Goal: Find specific page/section: Find specific page/section

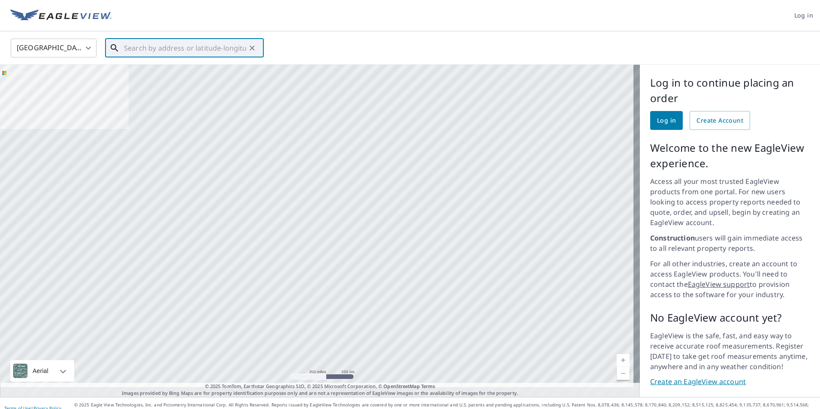
click at [205, 52] on input "text" at bounding box center [185, 48] width 122 height 24
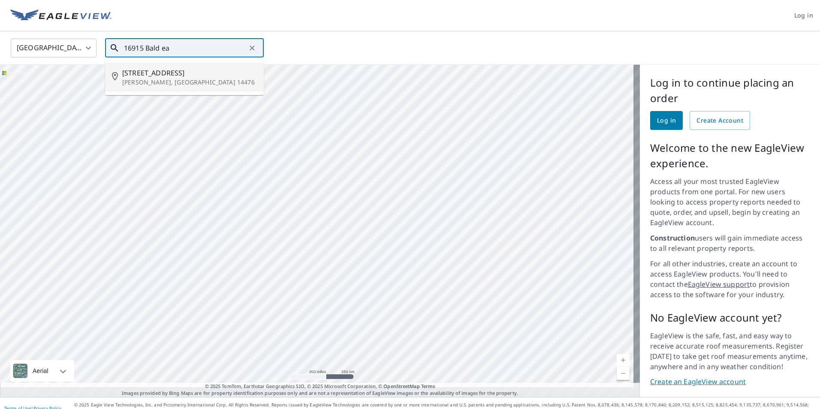
click at [152, 72] on span "[STREET_ADDRESS]" at bounding box center [189, 73] width 135 height 10
type input "[STREET_ADDRESS][PERSON_NAME]"
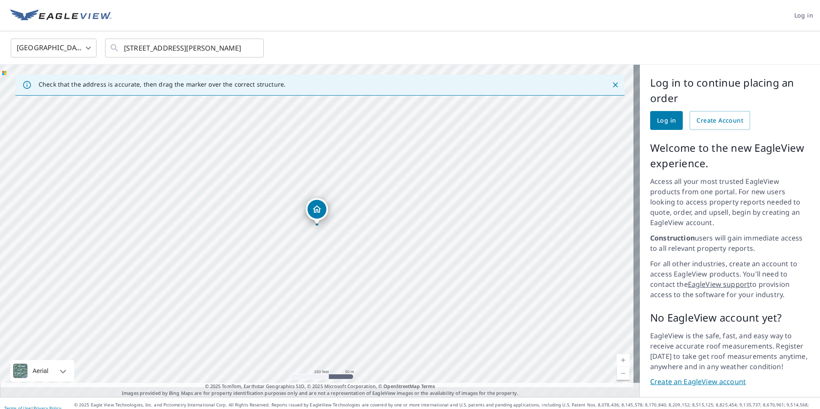
click at [315, 229] on div "[STREET_ADDRESS][PERSON_NAME]" at bounding box center [320, 231] width 640 height 332
click at [618, 354] on link "Current Level 17, Zoom In" at bounding box center [623, 360] width 13 height 13
click at [618, 354] on link "Current Level 18, Zoom In" at bounding box center [623, 360] width 13 height 13
click at [618, 354] on link "Current Level 19, Zoom In" at bounding box center [623, 360] width 13 height 13
click at [319, 236] on div "[STREET_ADDRESS][PERSON_NAME]" at bounding box center [320, 231] width 640 height 332
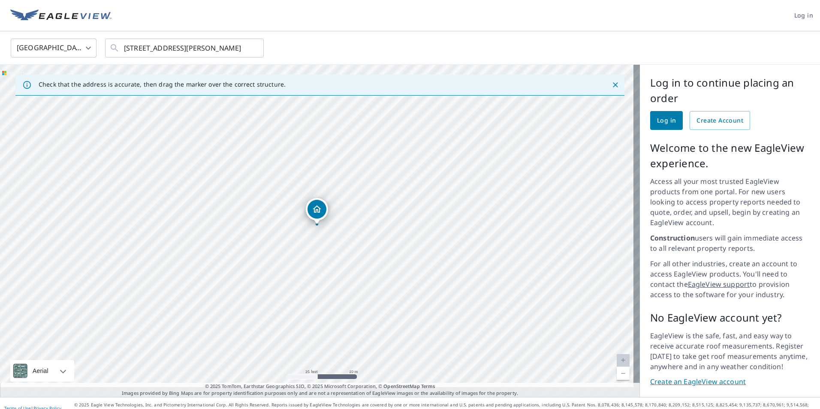
click at [618, 354] on link "Current Level 20, Zoom In Disabled" at bounding box center [623, 360] width 13 height 13
click at [335, 270] on div "[STREET_ADDRESS][PERSON_NAME]" at bounding box center [320, 231] width 640 height 332
click at [315, 209] on icon "Dropped pin, building 1, Residential property, 16915 Bald Eagle Dr Kendall, NY …" at bounding box center [317, 209] width 10 height 10
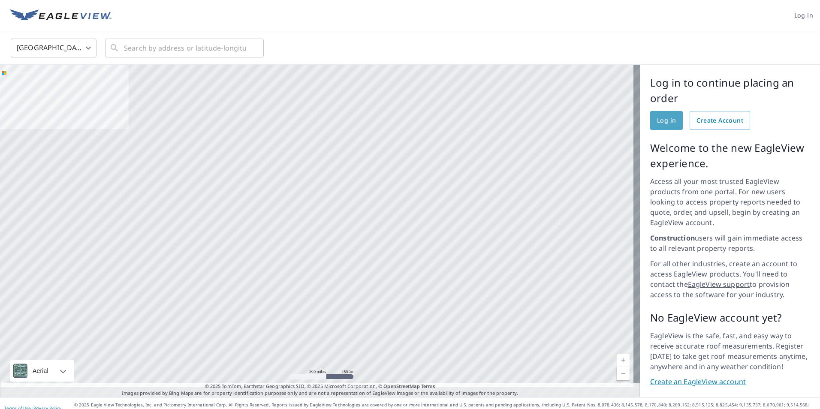
click at [657, 121] on span "Log in" at bounding box center [666, 120] width 19 height 11
click at [714, 118] on span "Create Account" at bounding box center [719, 120] width 47 height 11
click at [686, 377] on link "Create an EagleView account" at bounding box center [730, 382] width 160 height 10
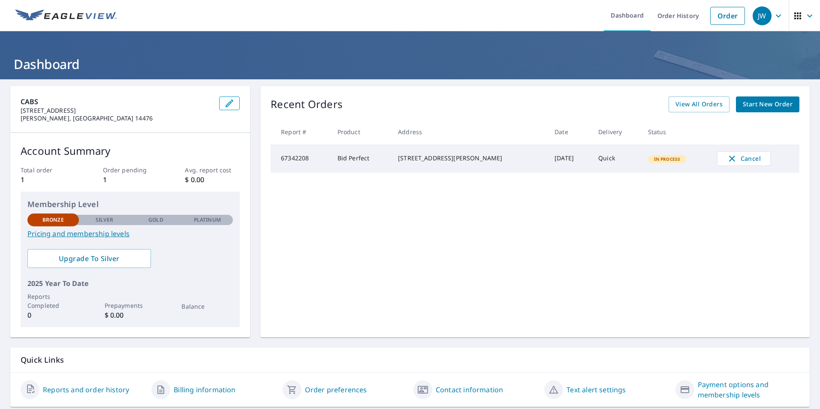
click at [773, 16] on icon "button" at bounding box center [778, 16] width 10 height 10
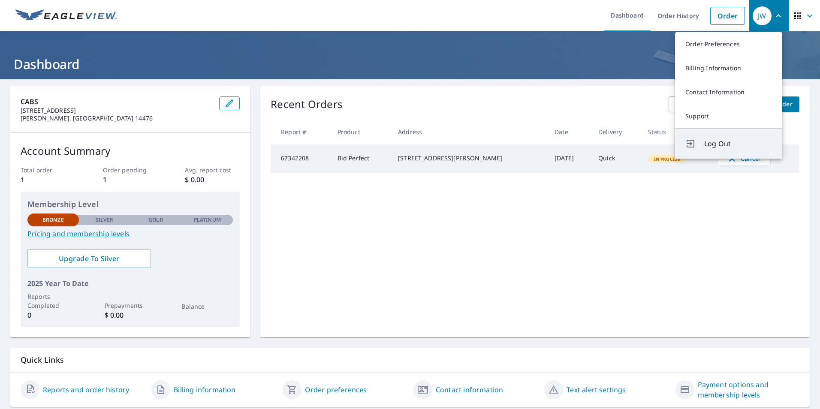
click at [714, 148] on span "Log Out" at bounding box center [738, 144] width 68 height 10
